Goal: Information Seeking & Learning: Learn about a topic

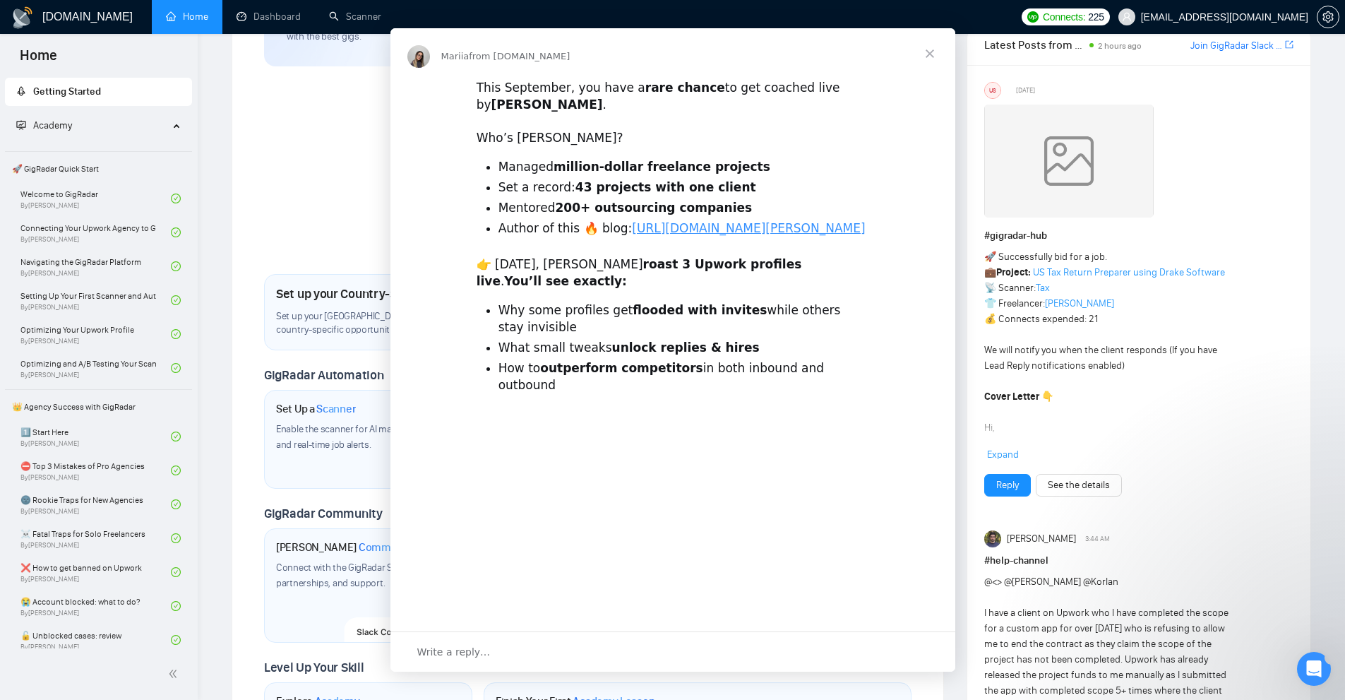
scroll to position [212, 0]
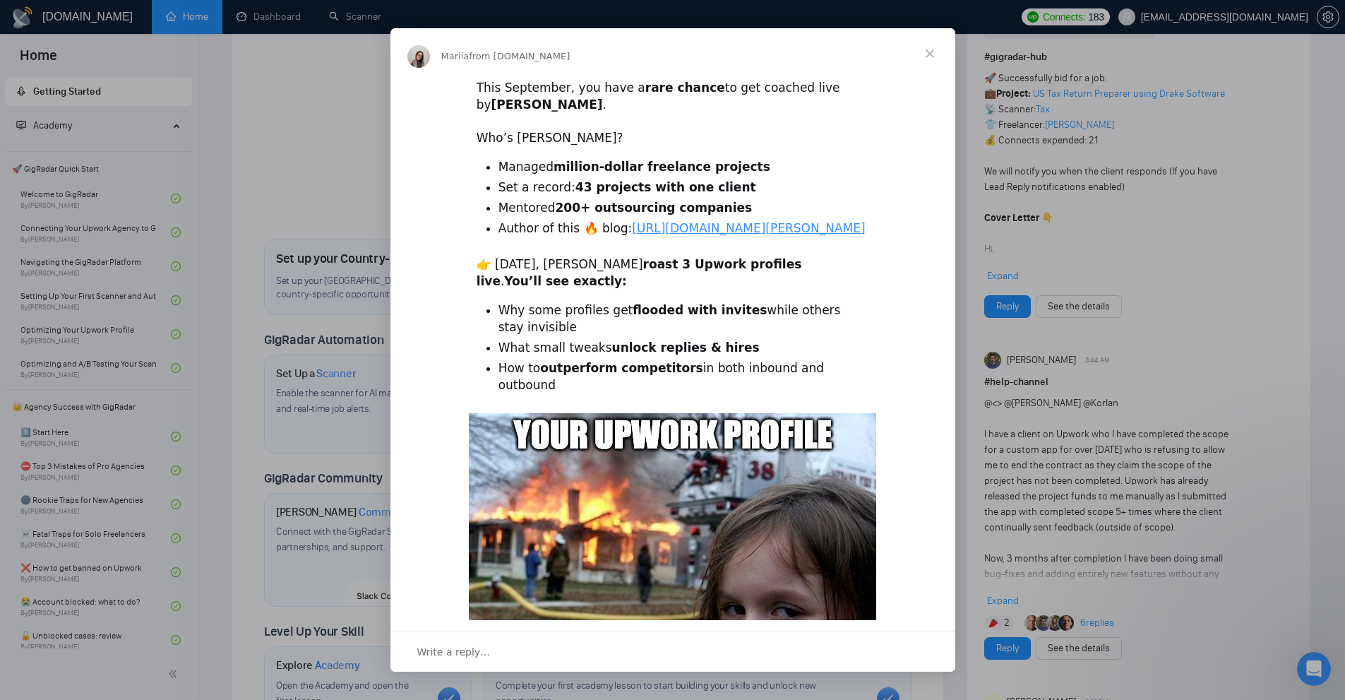
drag, startPoint x: 922, startPoint y: 152, endPoint x: 960, endPoint y: 136, distance: 40.8
click at [930, 149] on div "This September, you have a rare chance to get coached live by [PERSON_NAME] . ​…" at bounding box center [673, 504] width 565 height 850
click at [1157, 100] on div "Intercom messenger" at bounding box center [672, 350] width 1345 height 700
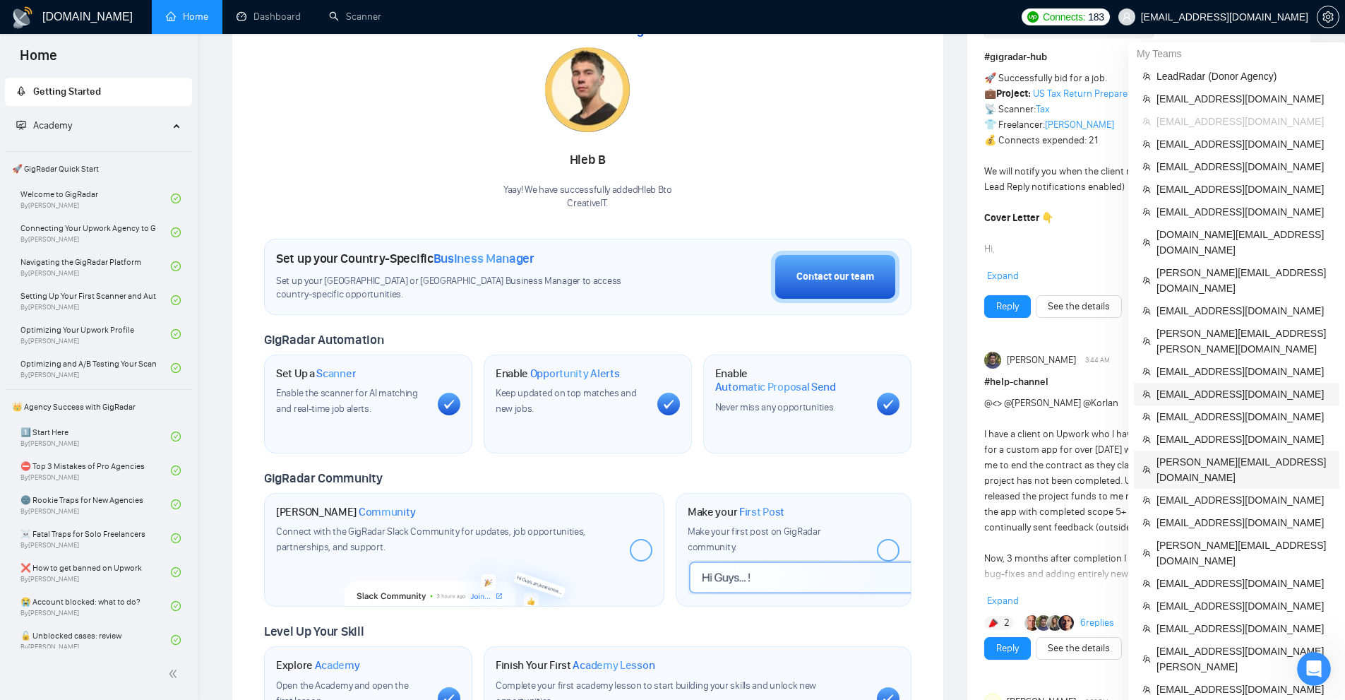
scroll to position [141, 0]
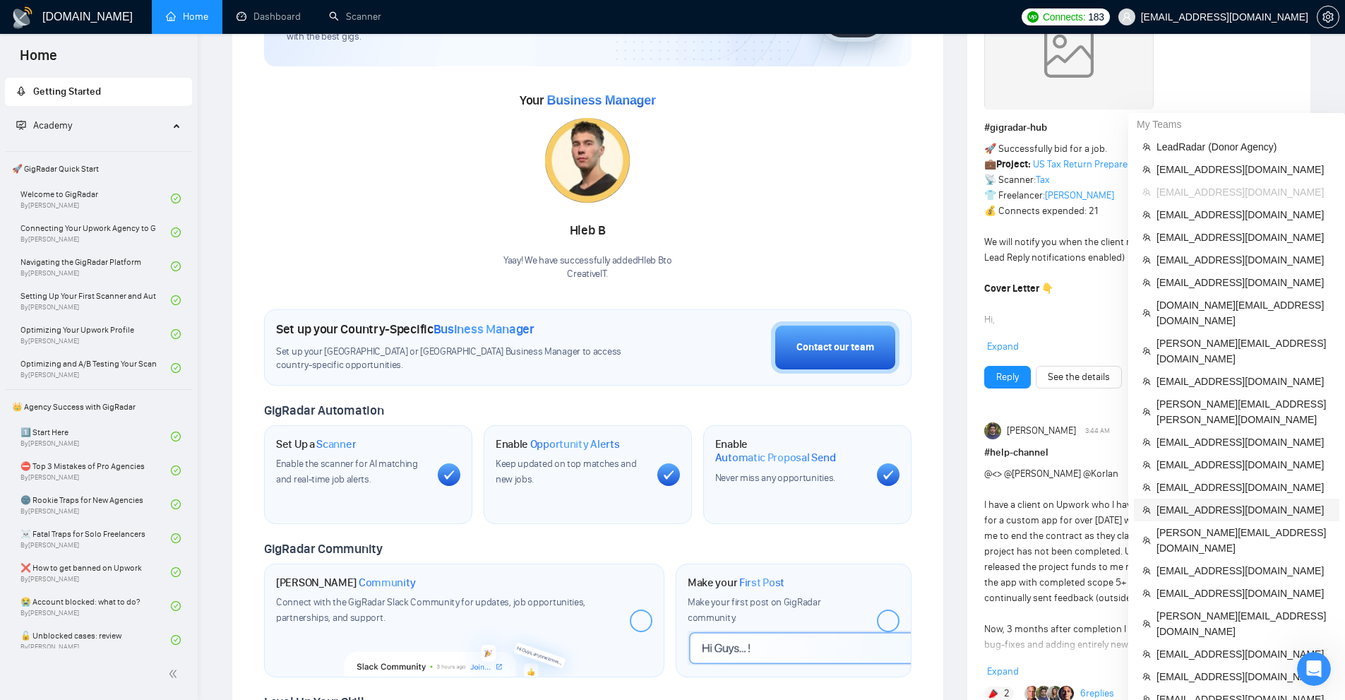
click at [1184, 502] on span "[EMAIL_ADDRESS][DOMAIN_NAME]" at bounding box center [1244, 510] width 174 height 16
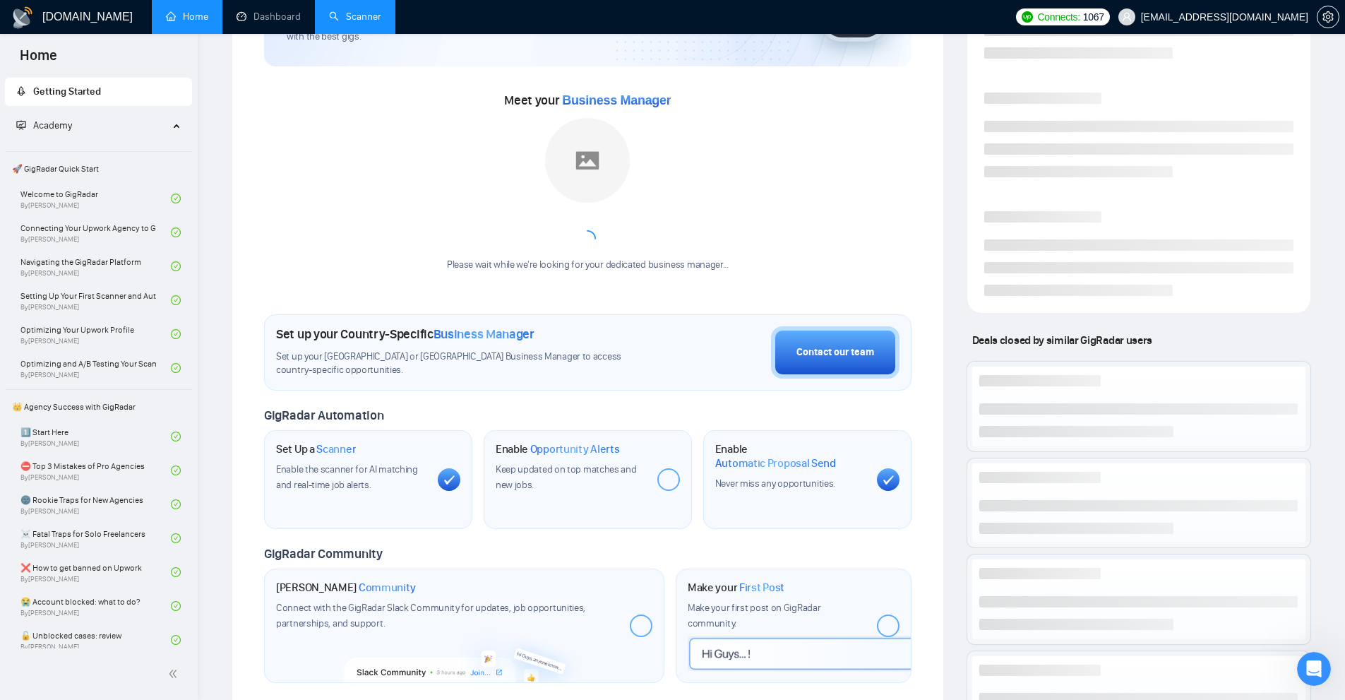
click at [361, 13] on link "Scanner" at bounding box center [355, 17] width 52 height 12
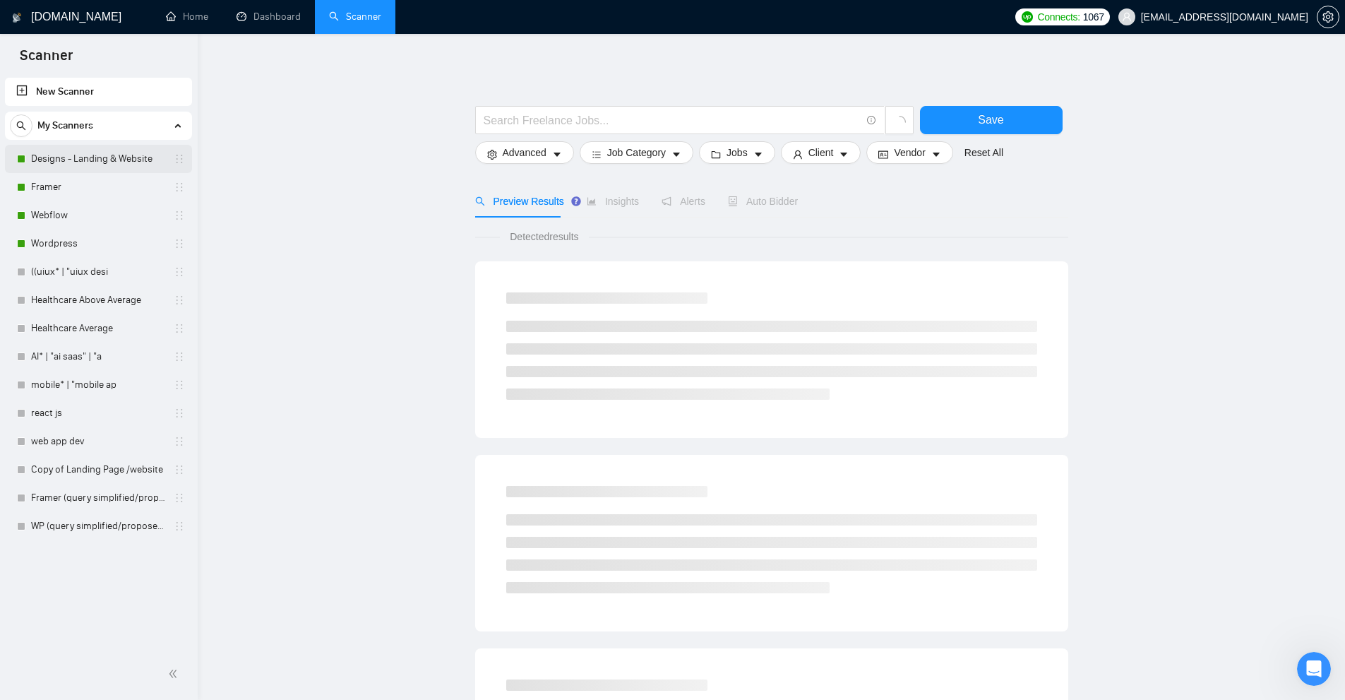
click at [76, 163] on link "Designs - Landing & Website" at bounding box center [98, 159] width 134 height 28
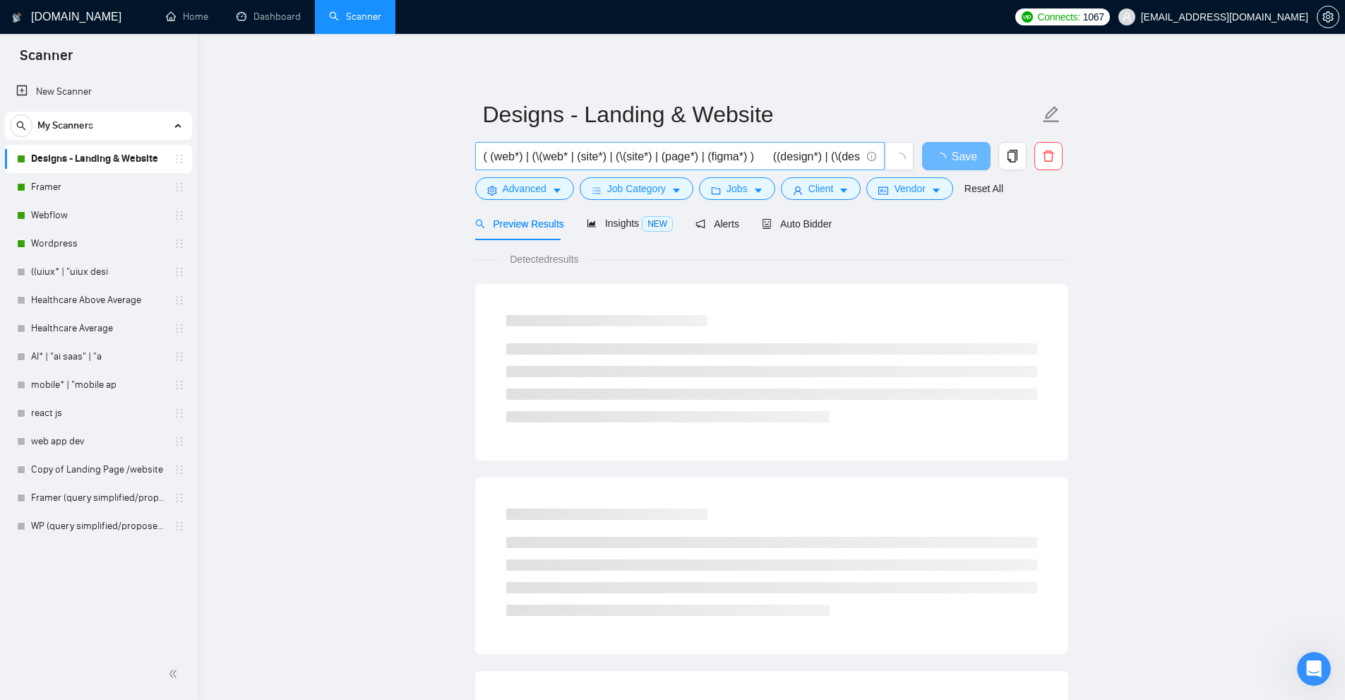
scroll to position [0, 428]
click at [272, 19] on link "Dashboard" at bounding box center [269, 17] width 64 height 12
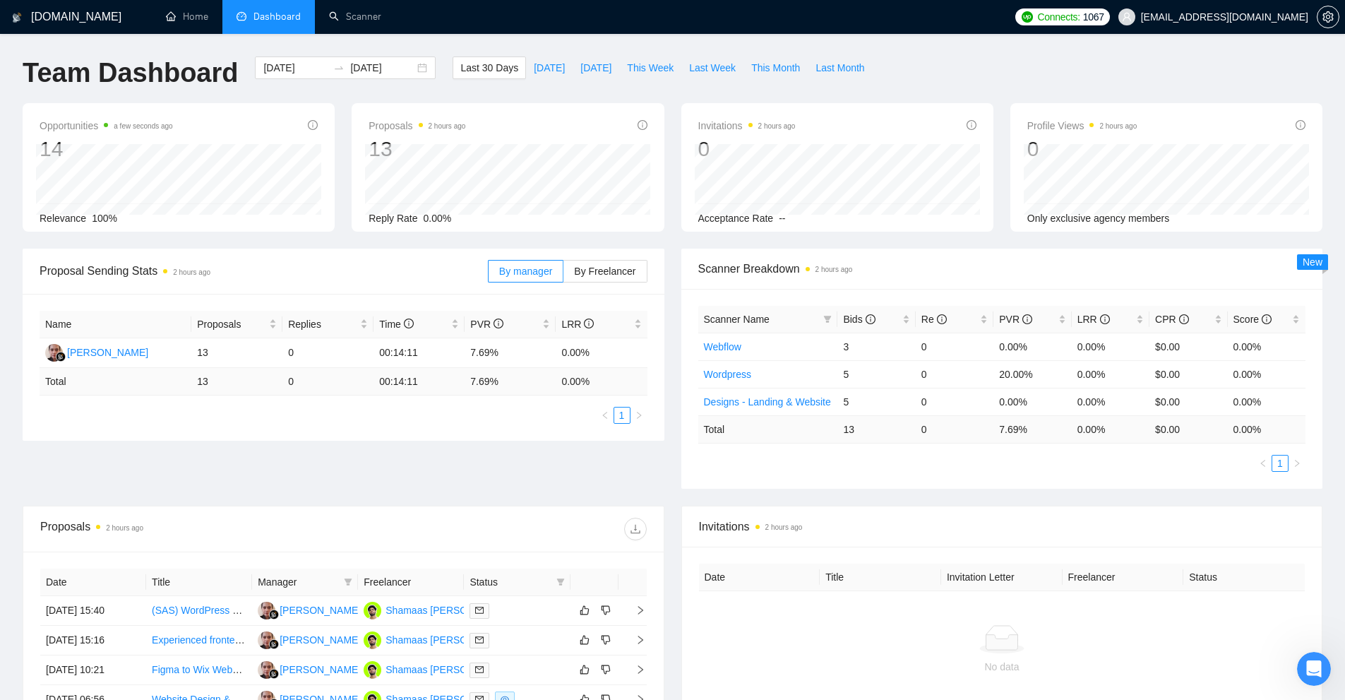
scroll to position [282, 0]
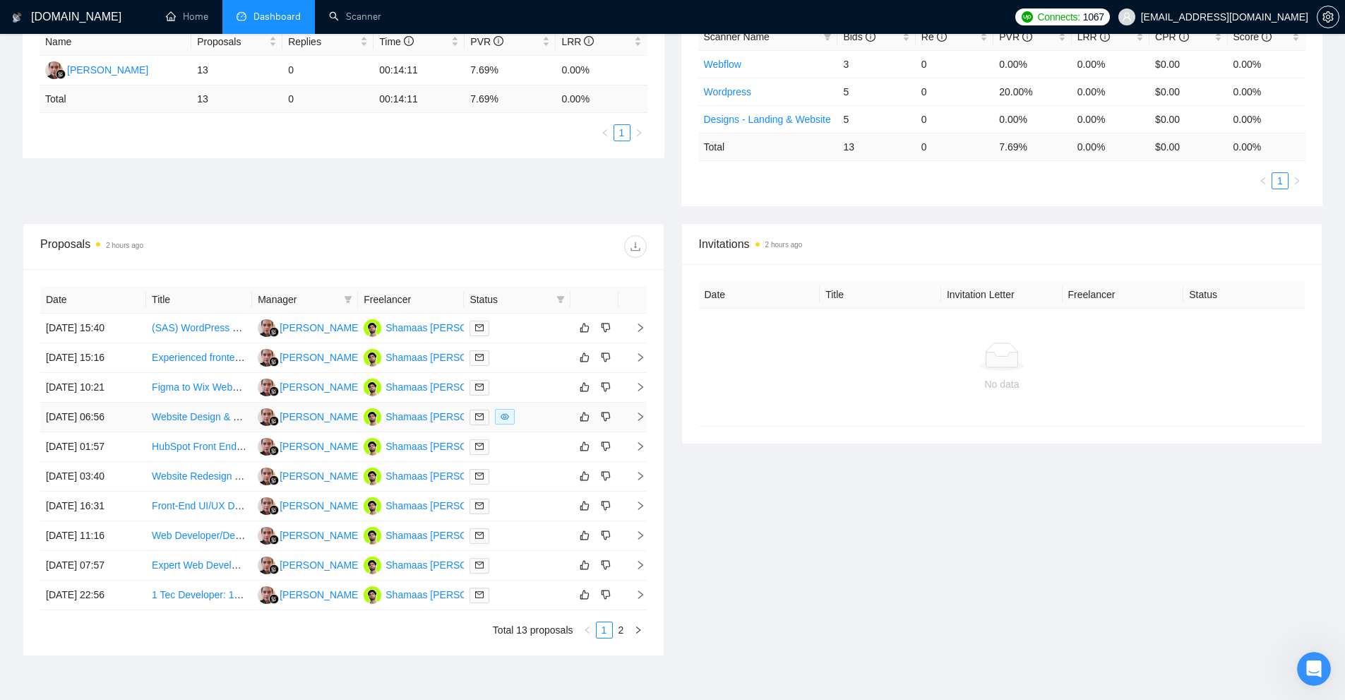
click at [525, 419] on div at bounding box center [517, 417] width 95 height 16
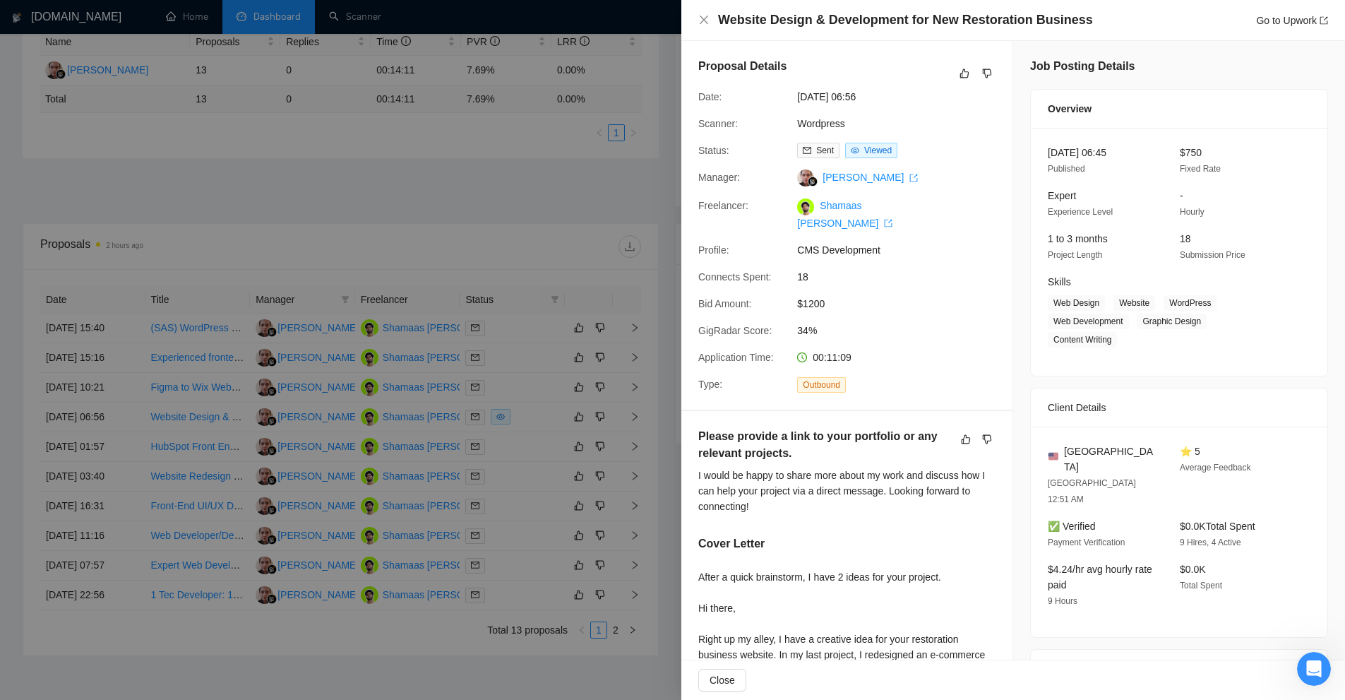
scroll to position [0, 0]
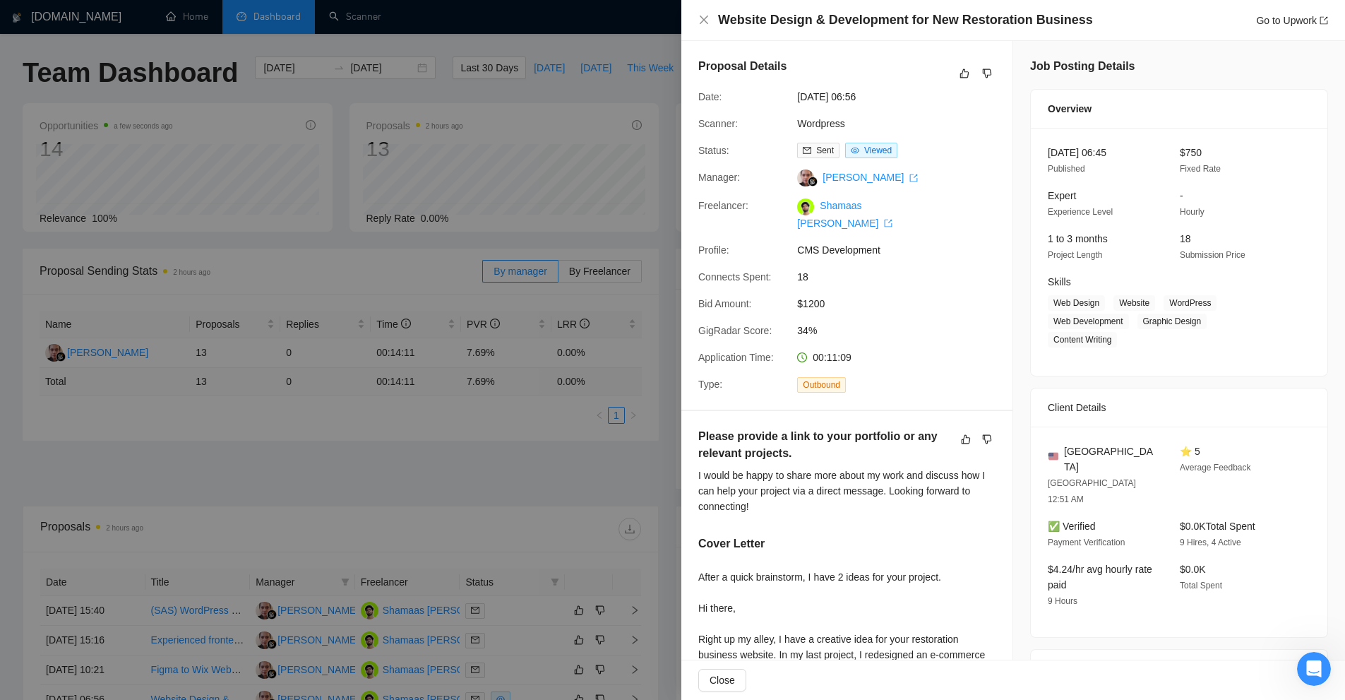
click at [536, 318] on div at bounding box center [672, 350] width 1345 height 700
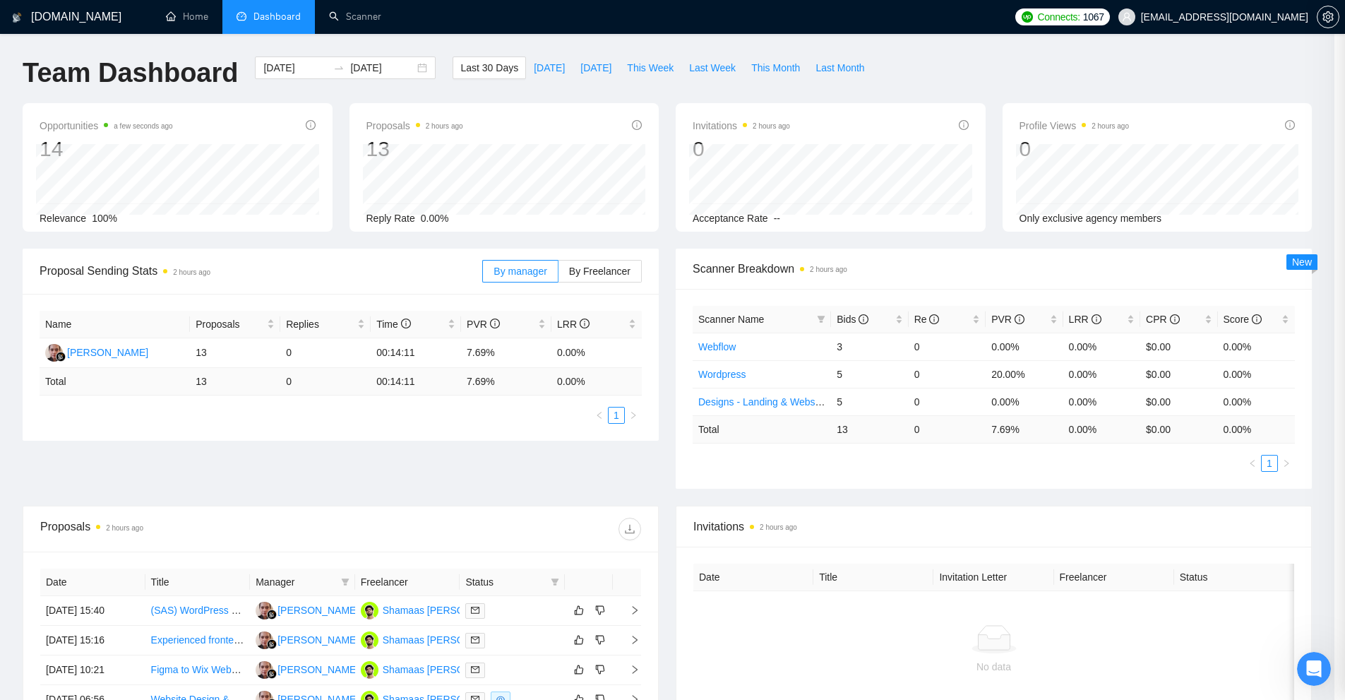
scroll to position [364, 0]
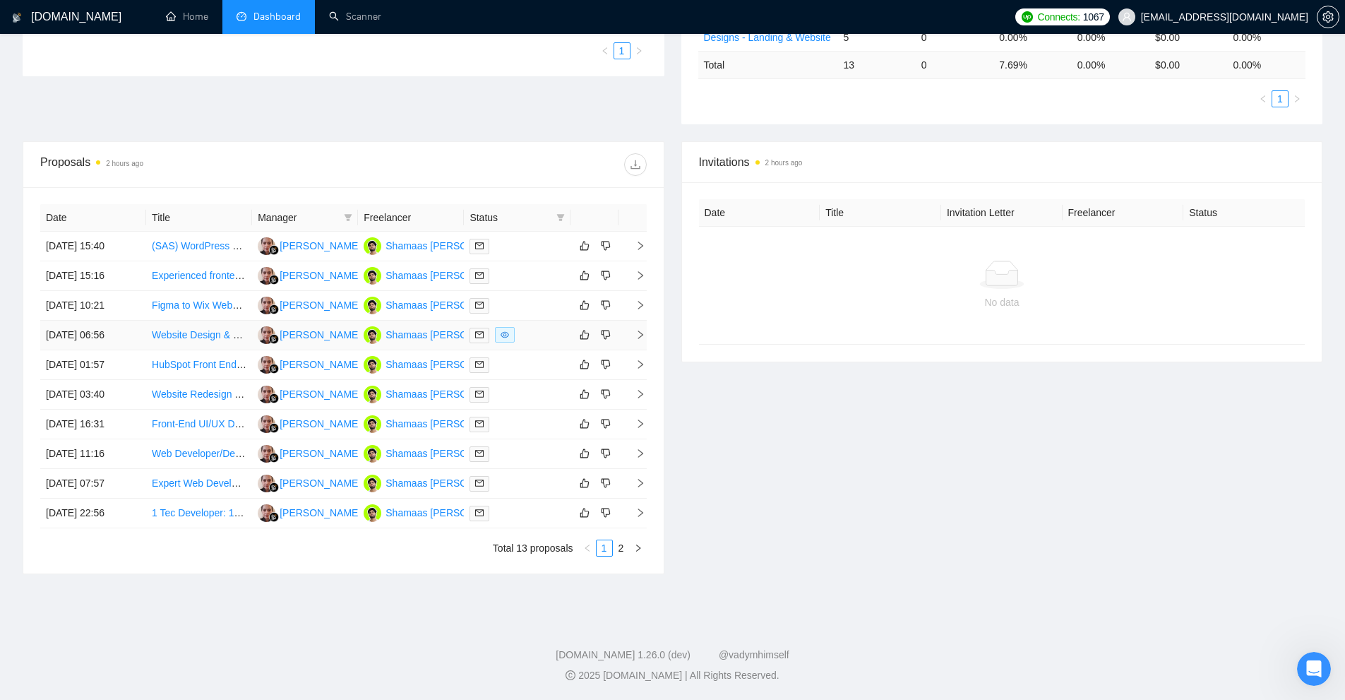
click at [532, 332] on div at bounding box center [517, 335] width 95 height 16
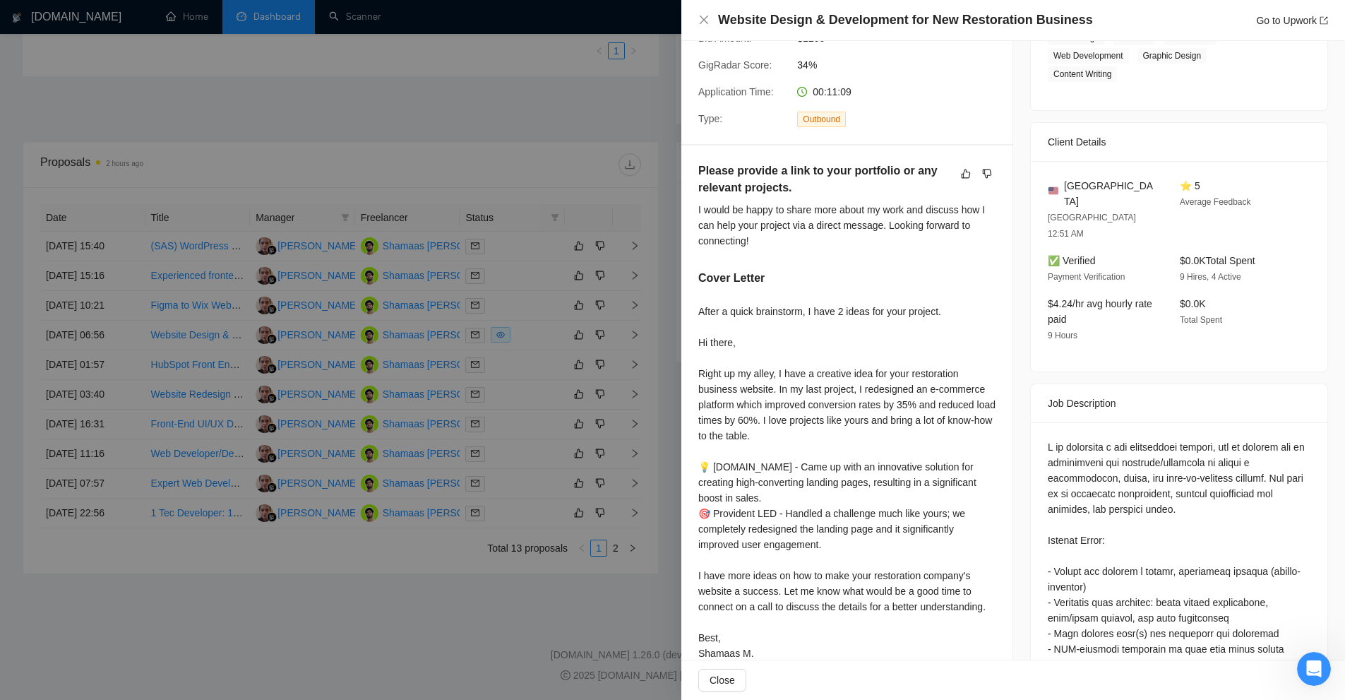
scroll to position [0, 0]
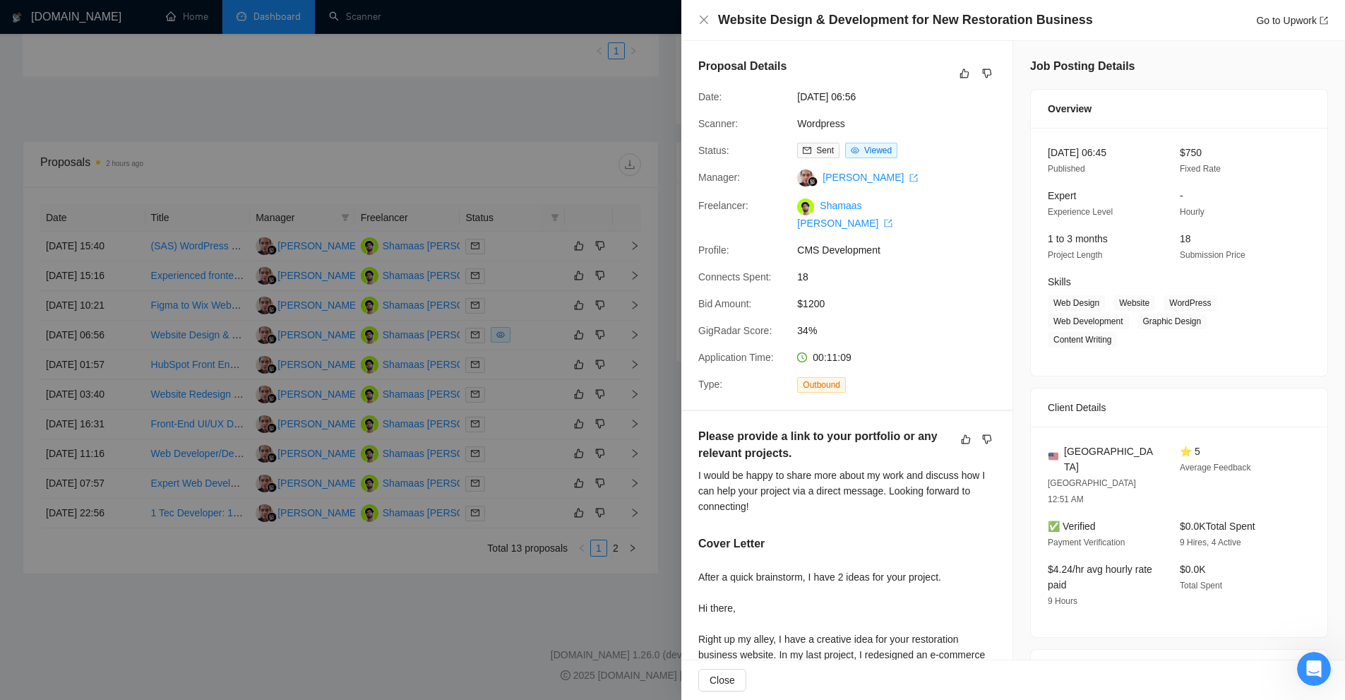
click at [595, 277] on div at bounding box center [672, 350] width 1345 height 700
